Goal: Ask a question

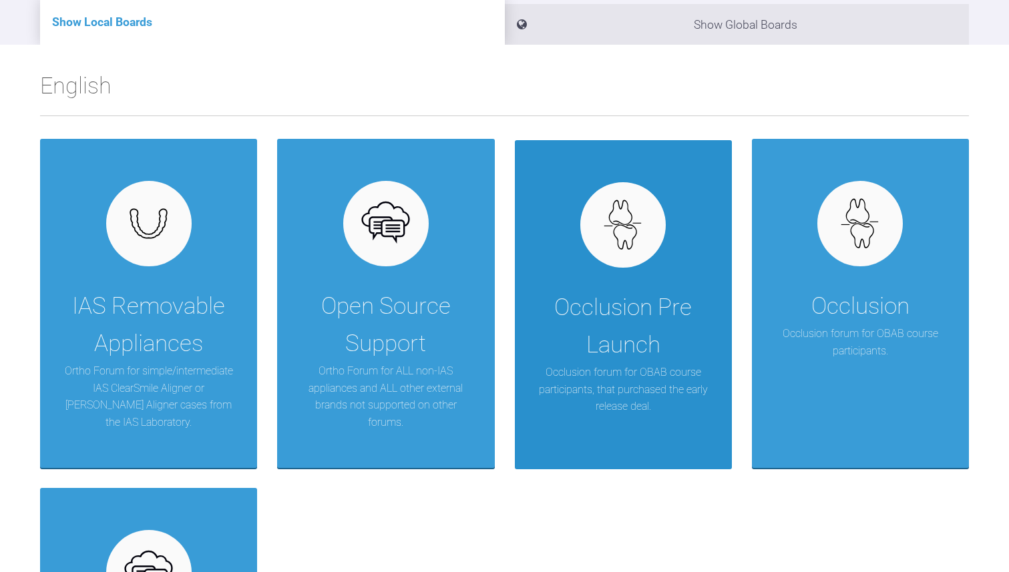
scroll to position [176, 0]
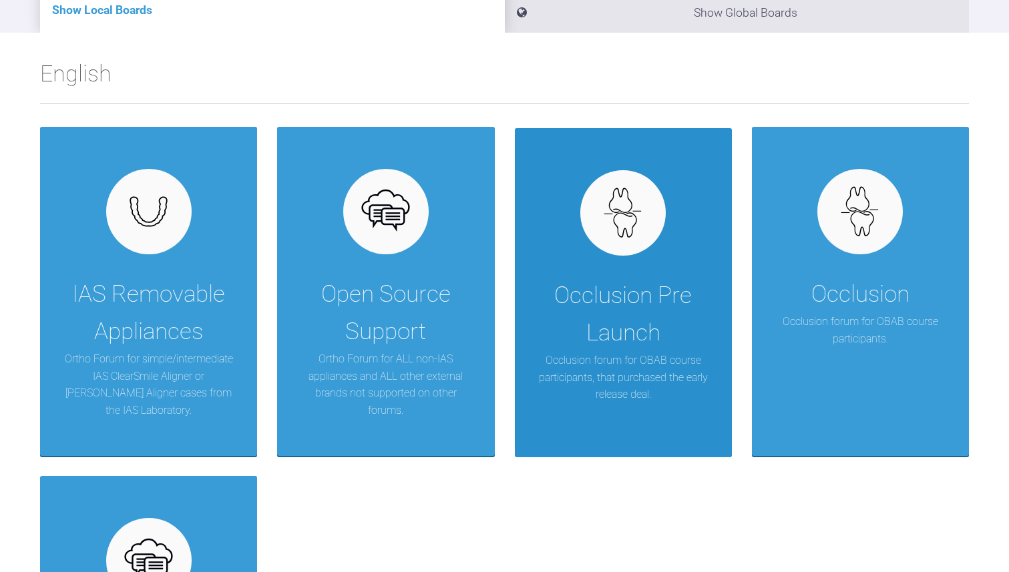
click at [635, 308] on div "Occlusion Pre Launch" at bounding box center [623, 314] width 177 height 75
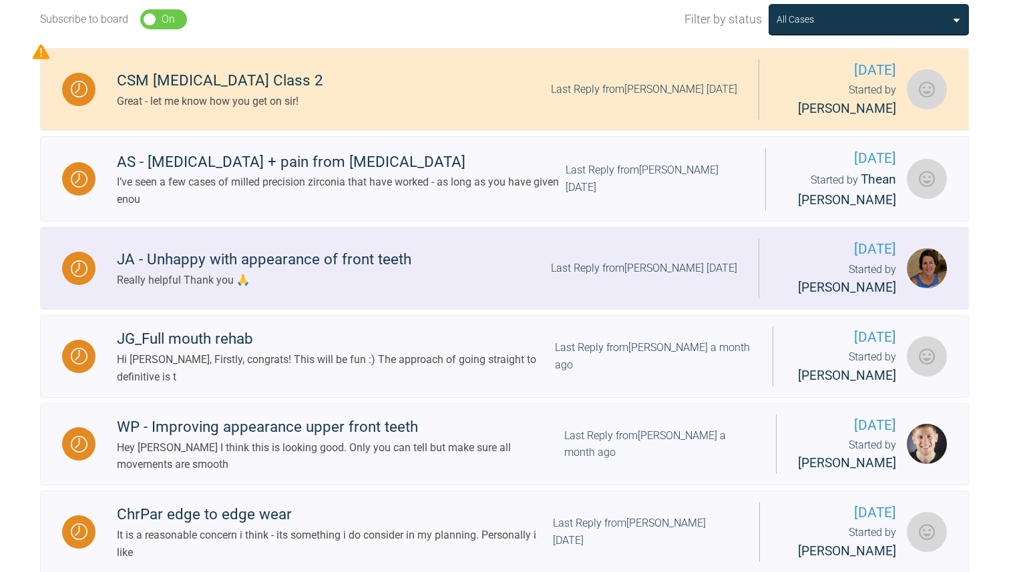
scroll to position [362, 0]
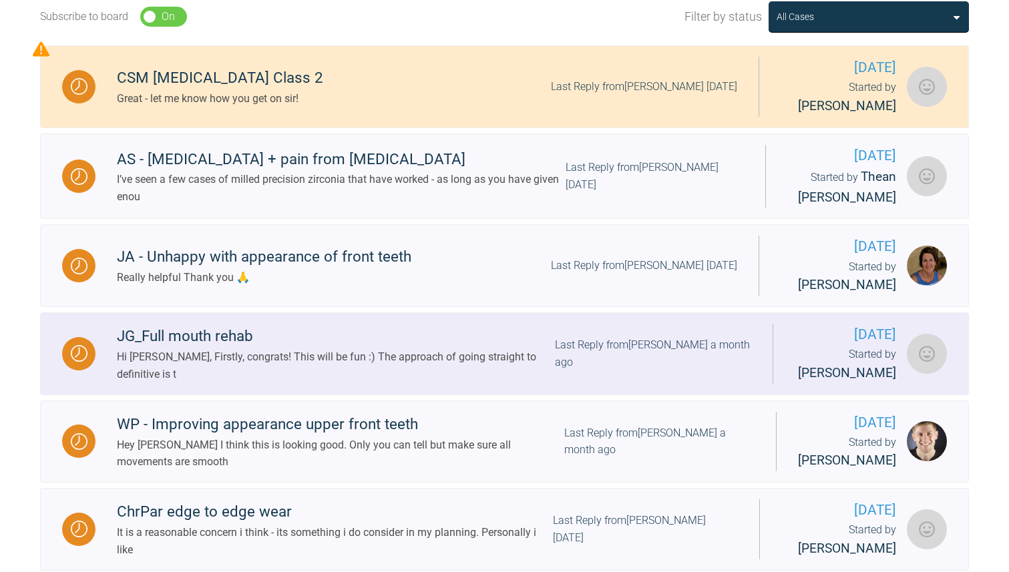
click at [523, 324] on div "JG_Full mouth rehab" at bounding box center [336, 336] width 438 height 24
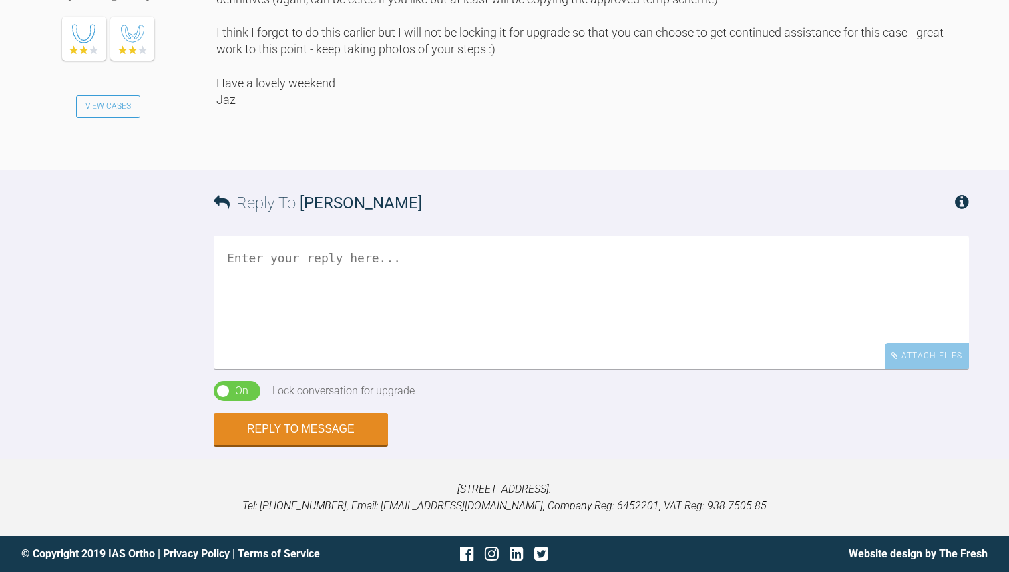
scroll to position [12184, 0]
